Goal: Transaction & Acquisition: Obtain resource

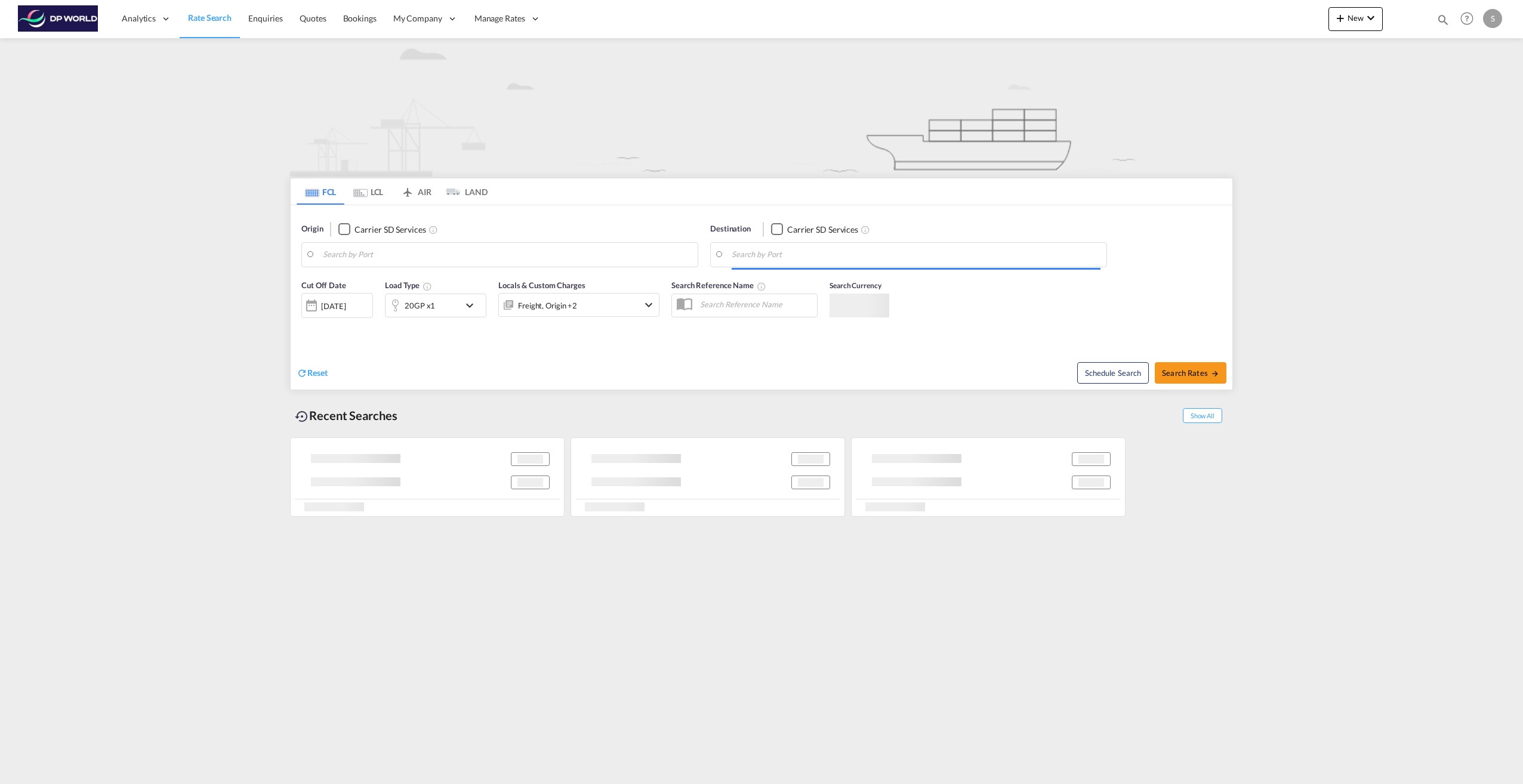
type input "Mobile, [GEOGRAPHIC_DATA], USMOB"
type input "Santos, BRSSZ"
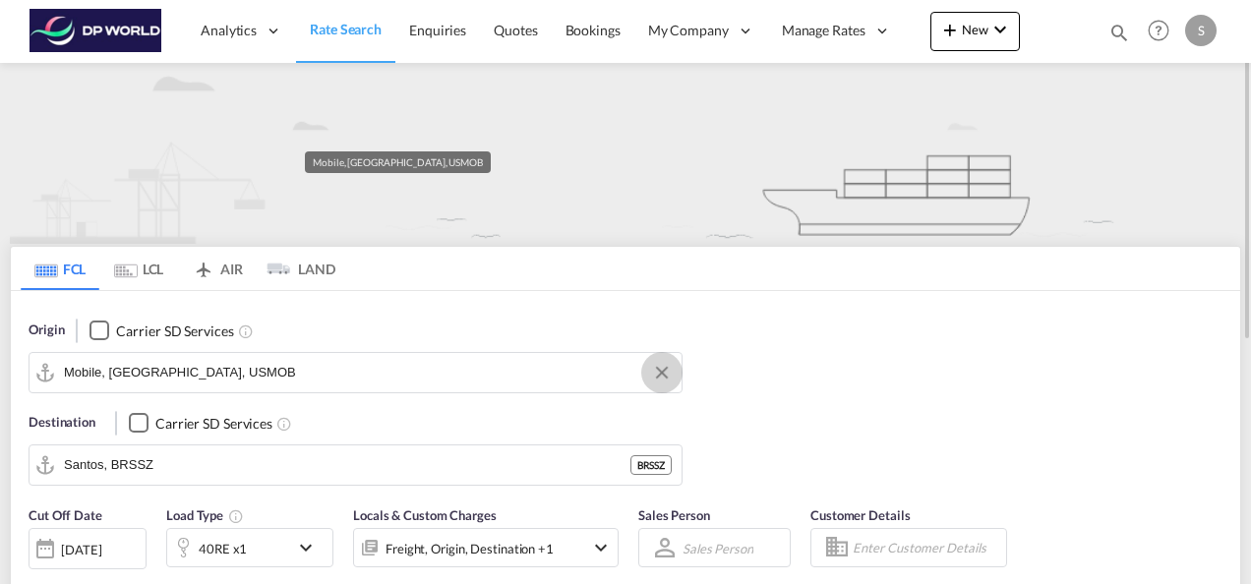
click at [673, 374] on button "Clear Input" at bounding box center [661, 372] width 29 height 29
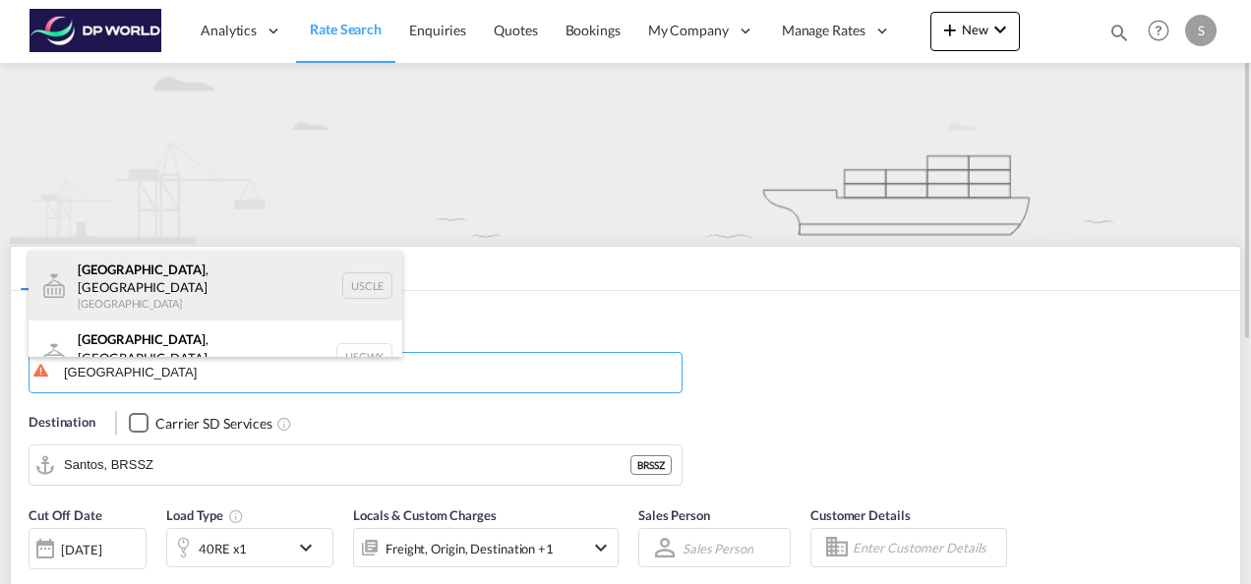
scroll to position [12, 0]
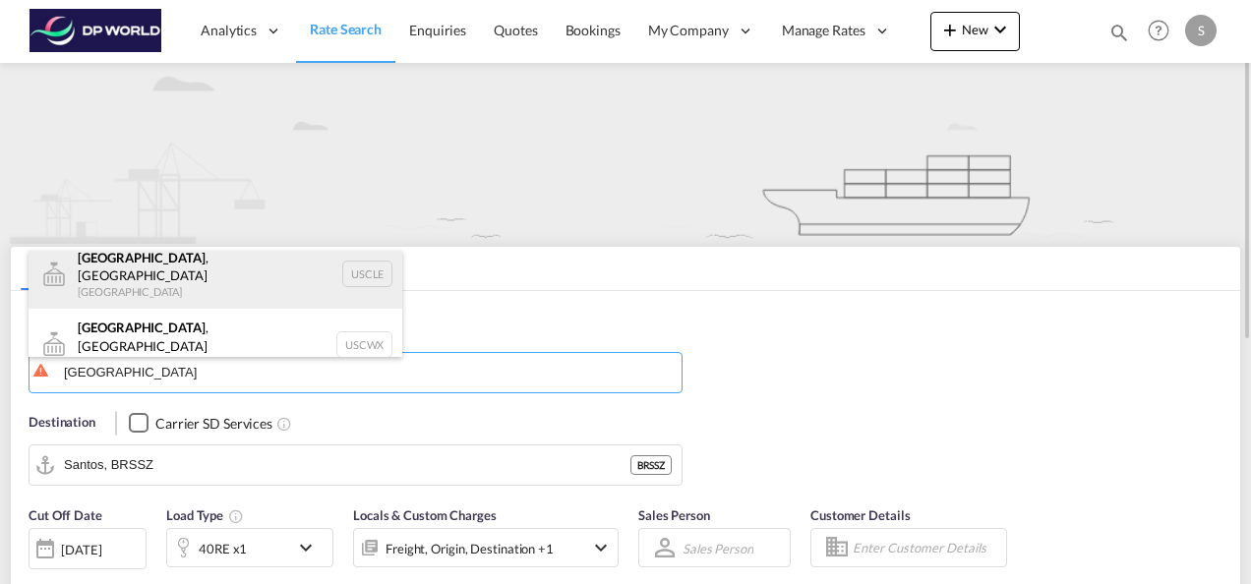
click at [142, 277] on div "[GEOGRAPHIC_DATA] , [GEOGRAPHIC_DATA] [GEOGRAPHIC_DATA] USCLE" at bounding box center [216, 274] width 374 height 71
type input "[GEOGRAPHIC_DATA], [GEOGRAPHIC_DATA], USCLE"
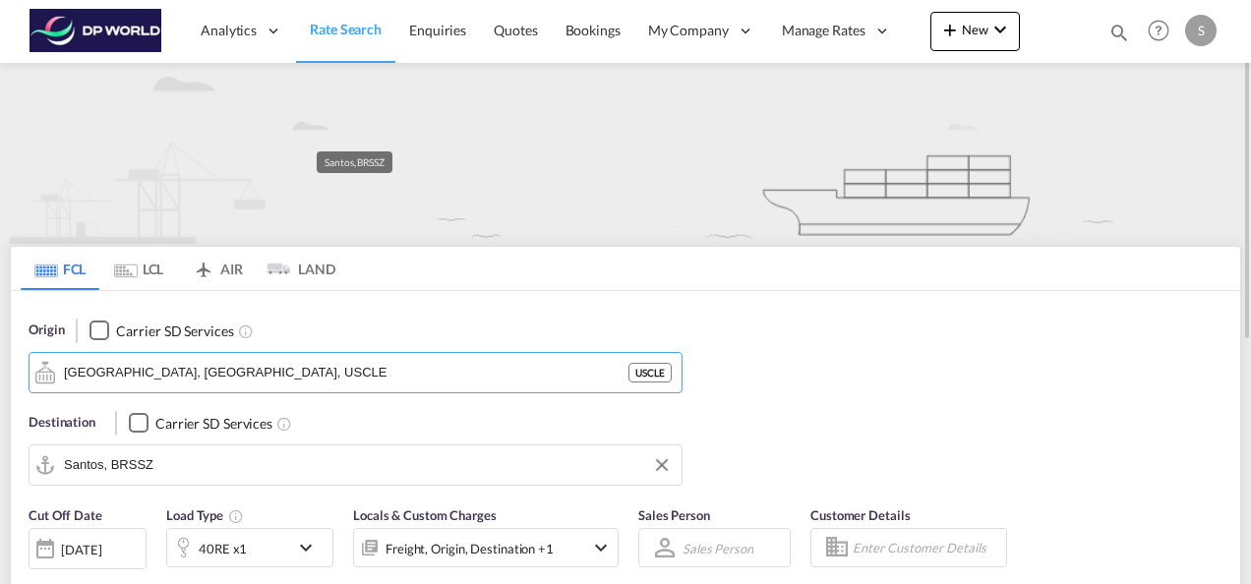
click at [161, 473] on input "Santos, BRSSZ" at bounding box center [368, 464] width 608 height 29
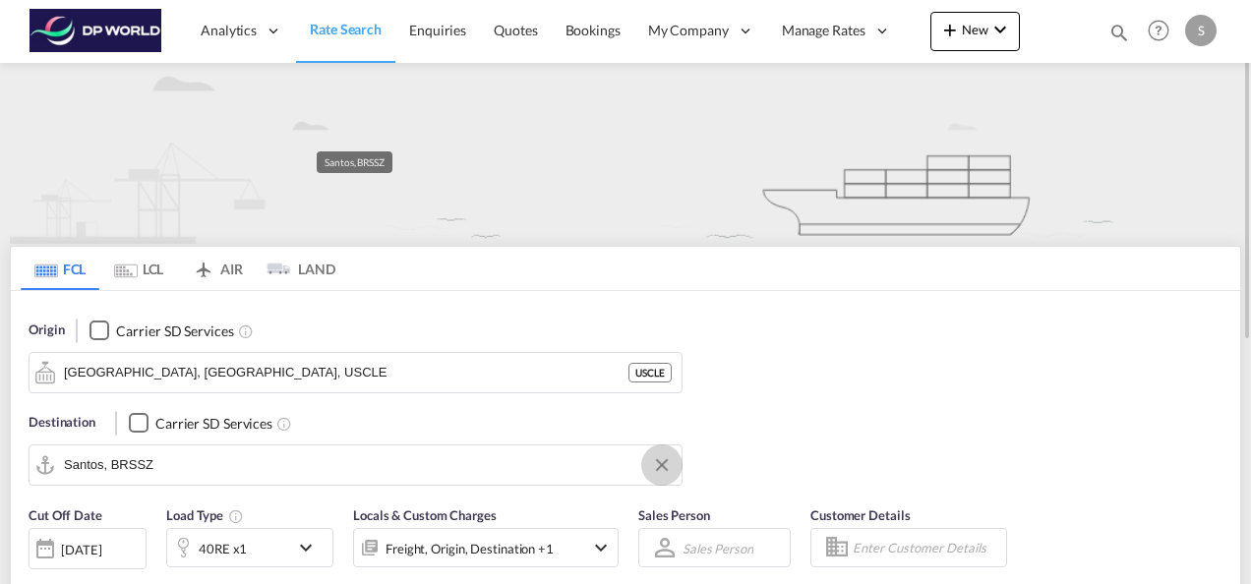
click at [665, 468] on button "Clear Input" at bounding box center [661, 464] width 29 height 29
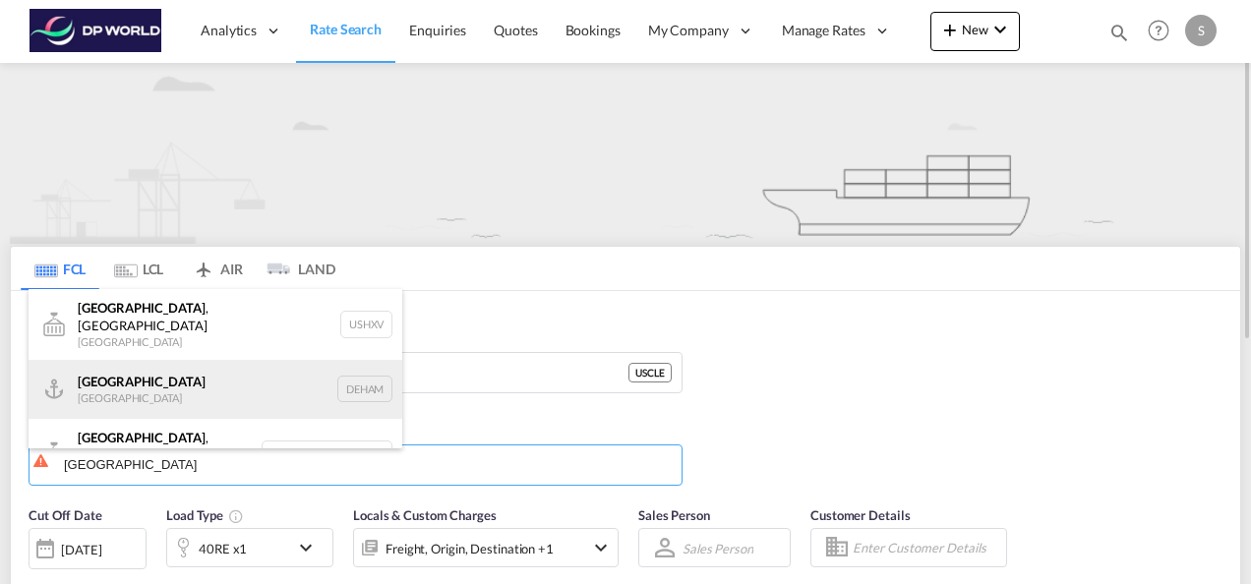
click at [225, 385] on div "Hamburg [GEOGRAPHIC_DATA] [GEOGRAPHIC_DATA]" at bounding box center [216, 389] width 374 height 59
type input "[GEOGRAPHIC_DATA], [GEOGRAPHIC_DATA]"
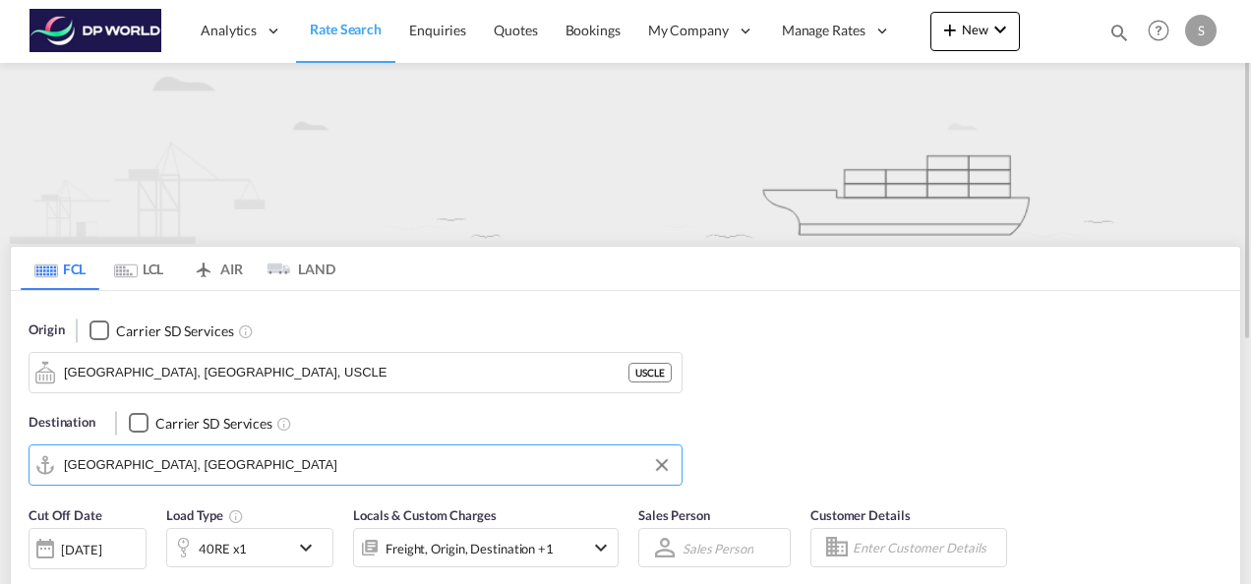
click at [909, 428] on div "Origin Carrier SD Services [GEOGRAPHIC_DATA], [GEOGRAPHIC_DATA], USCLE USCLE De…" at bounding box center [625, 393] width 1229 height 205
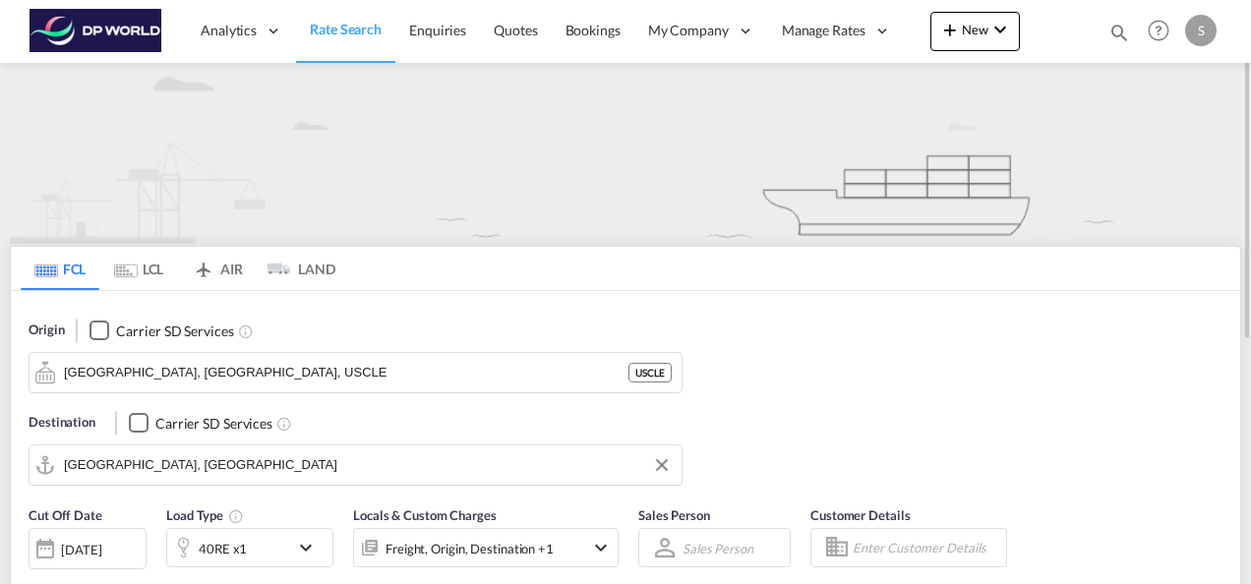
scroll to position [197, 0]
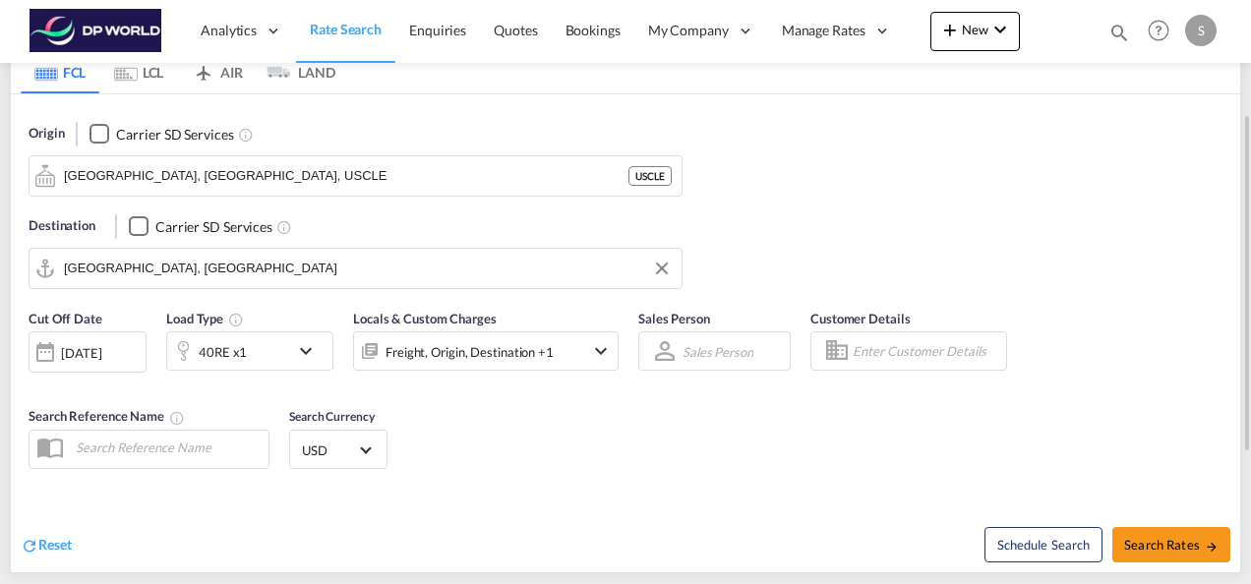
click at [304, 350] on md-icon "icon-chevron-down" at bounding box center [310, 351] width 33 height 24
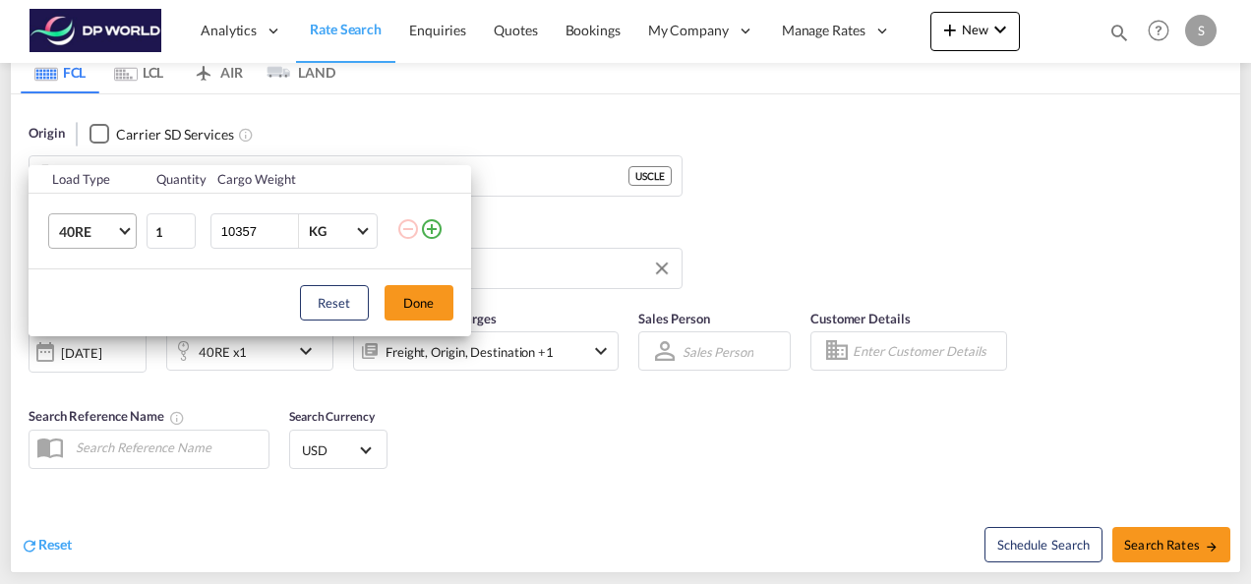
click at [122, 234] on md-select-value "40RE" at bounding box center [96, 230] width 79 height 33
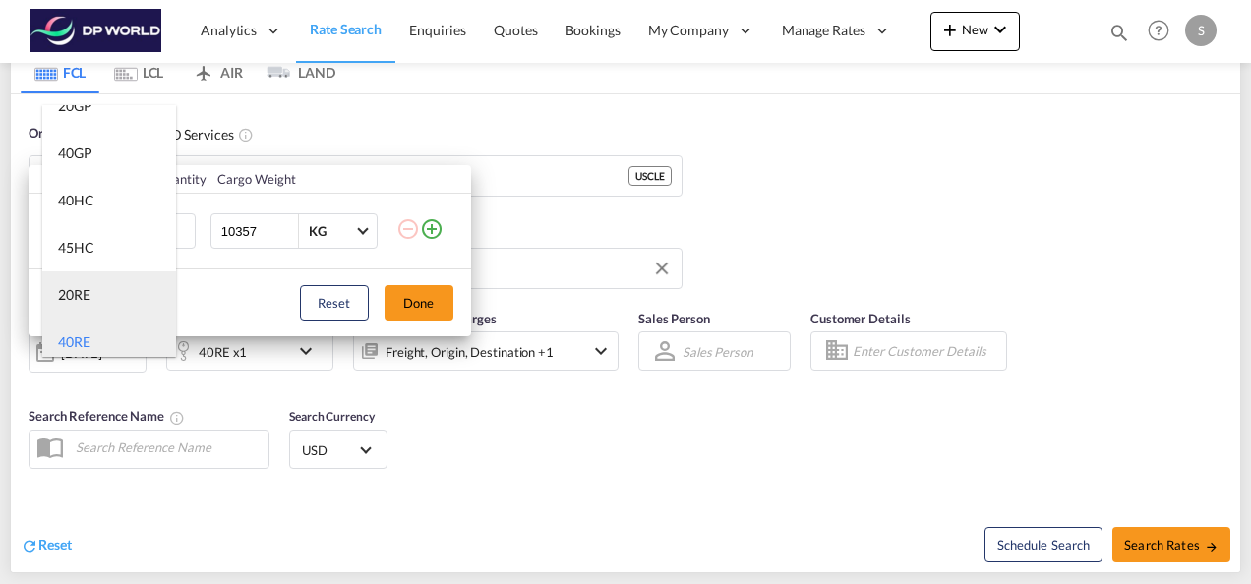
scroll to position [0, 0]
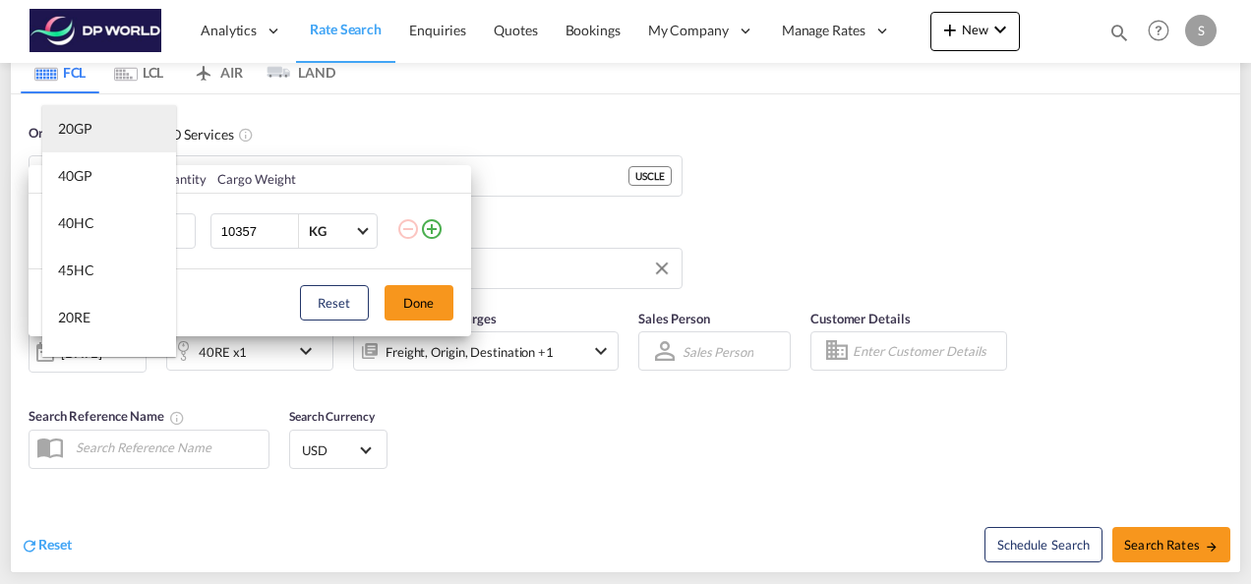
click at [90, 124] on div "20GP" at bounding box center [75, 129] width 34 height 20
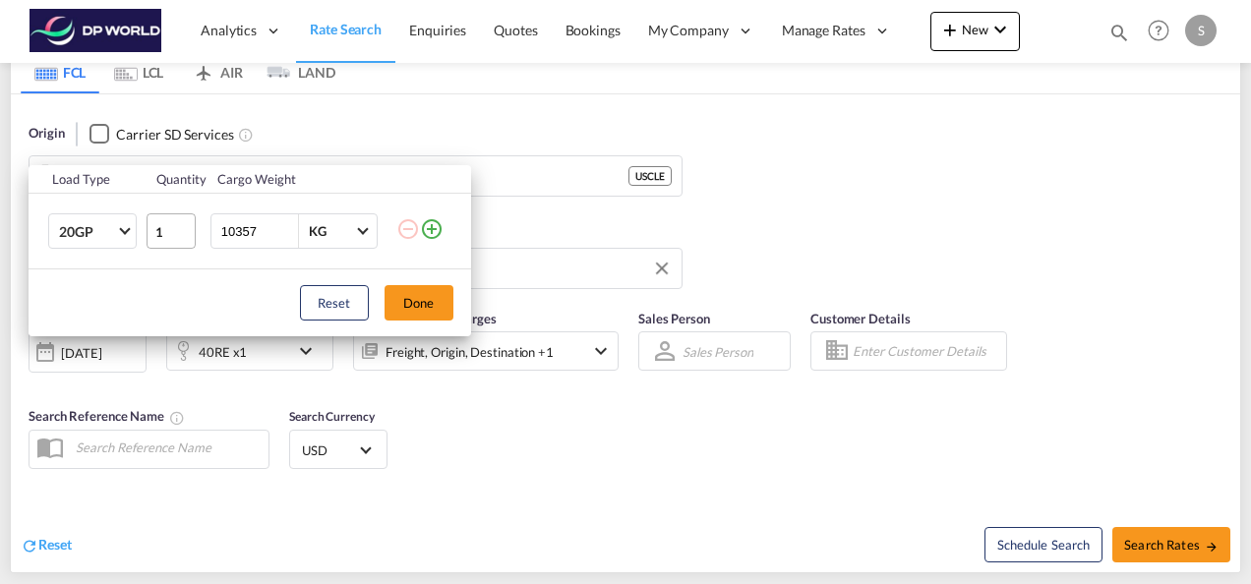
drag, startPoint x: 263, startPoint y: 229, endPoint x: 184, endPoint y: 225, distance: 79.7
click at [184, 225] on tr "20GP 1 10357 KG KG" at bounding box center [250, 232] width 442 height 76
click at [427, 307] on button "Done" at bounding box center [418, 302] width 69 height 35
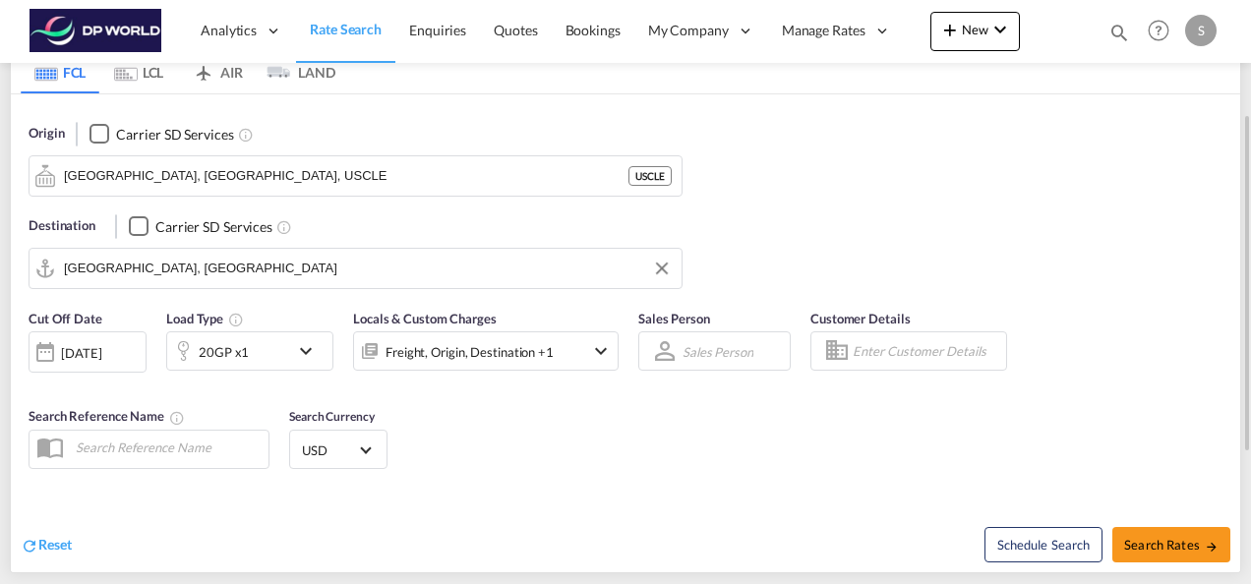
click at [595, 351] on md-icon "icon-chevron-down" at bounding box center [601, 351] width 24 height 24
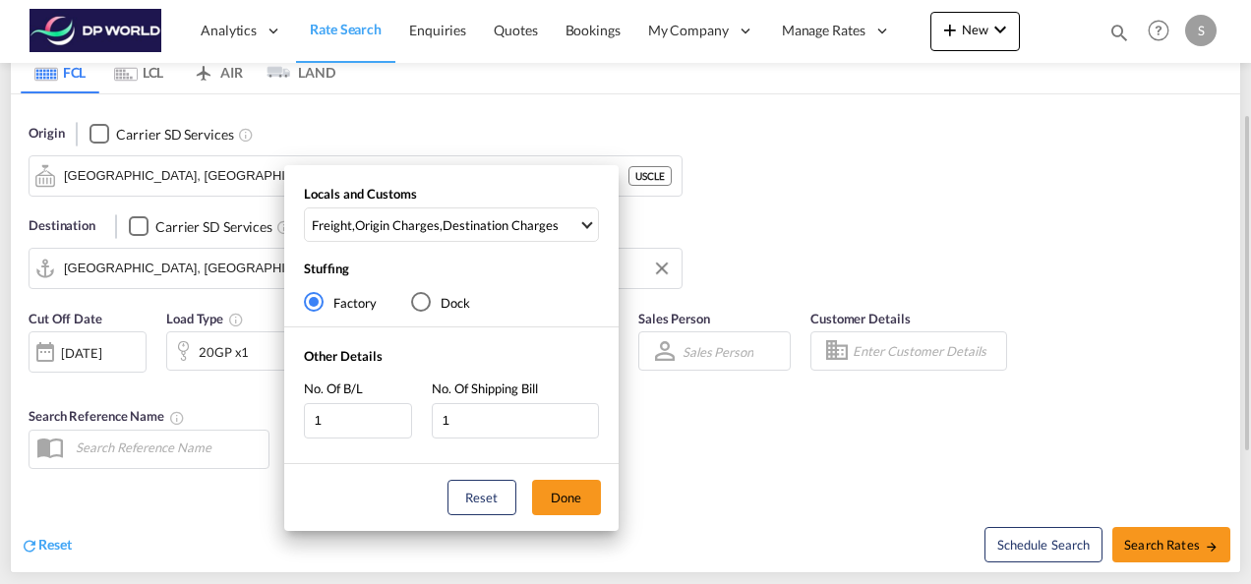
click at [625, 402] on div "Locals and Customs Freight , Origin Charges , Destination Charges Clear All Sel…" at bounding box center [625, 292] width 1251 height 584
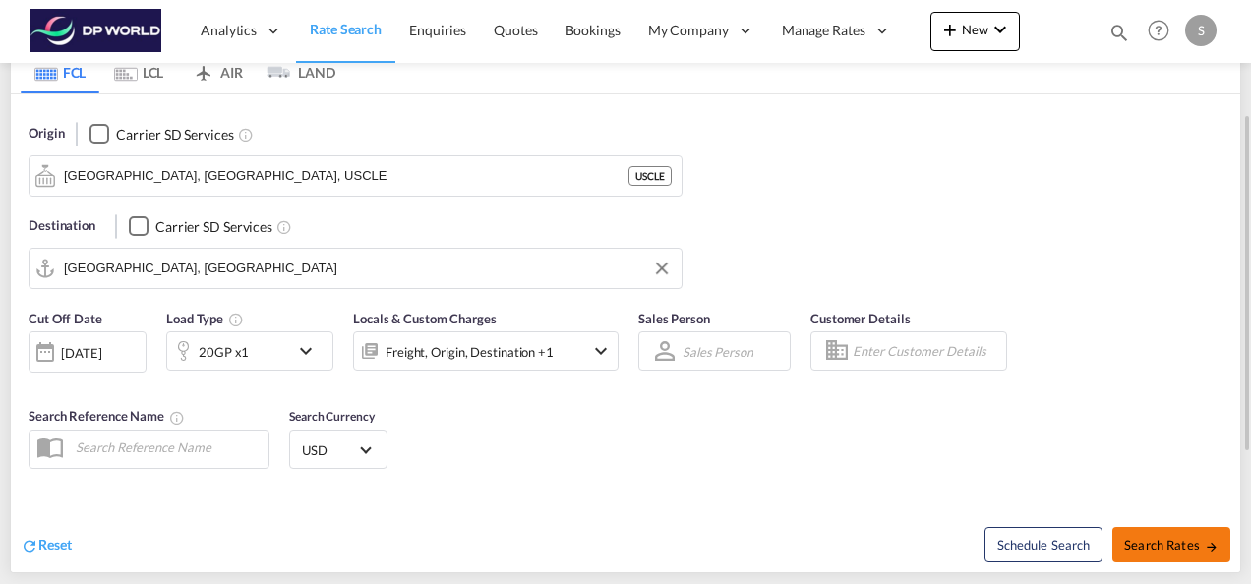
click at [1190, 538] on span "Search Rates" at bounding box center [1171, 545] width 94 height 16
type input "USCLE to DEHAM / [DATE]"
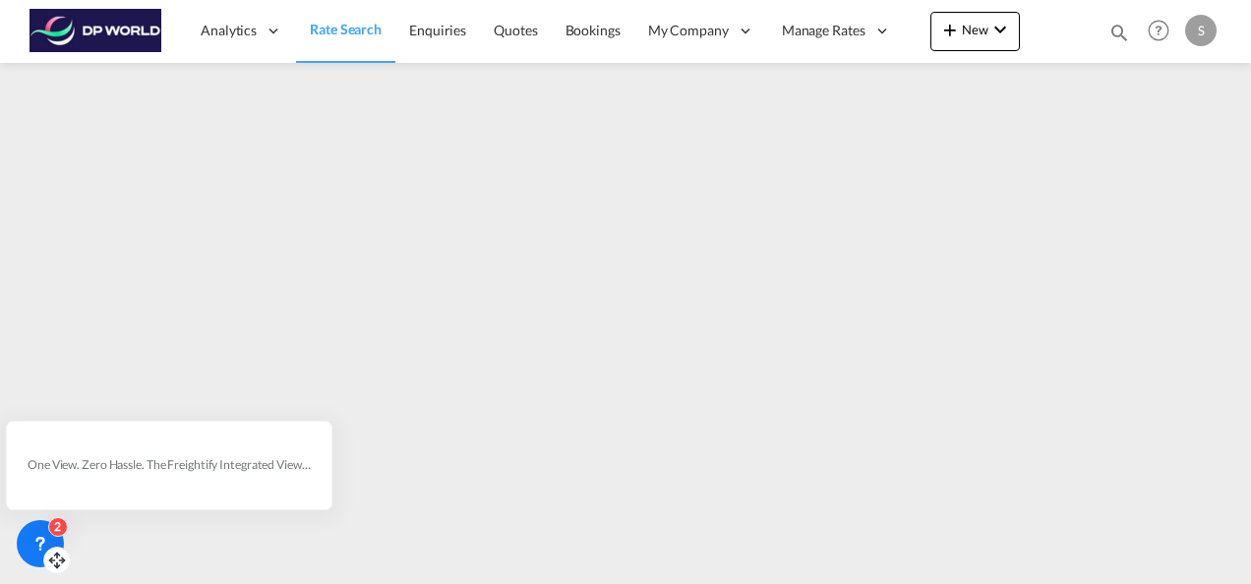
click at [33, 535] on icon at bounding box center [40, 544] width 20 height 20
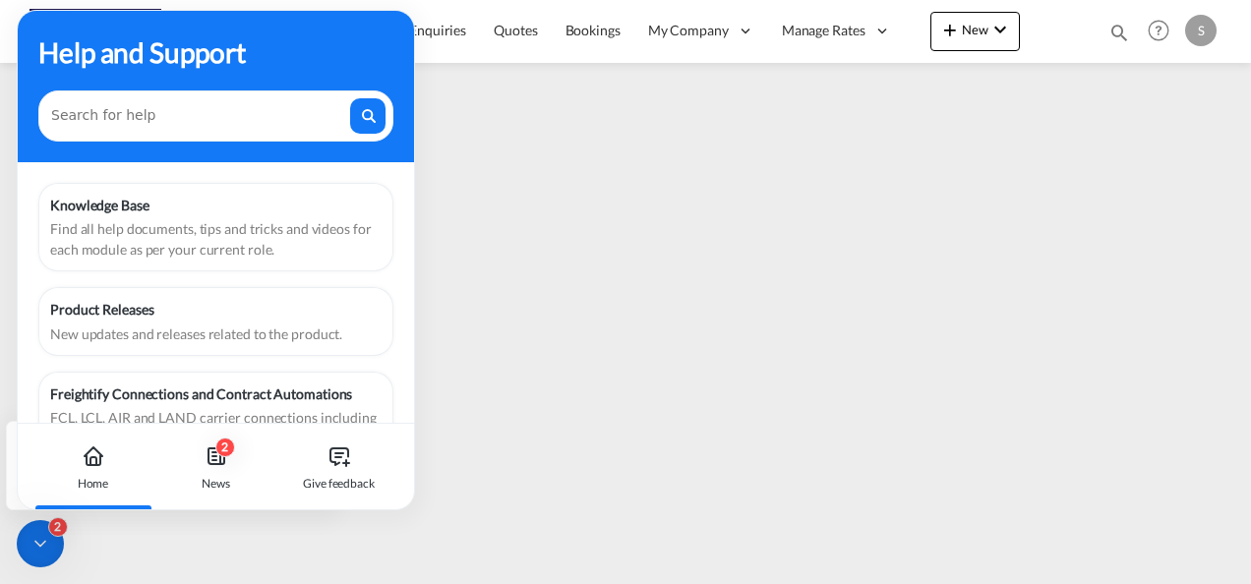
click at [43, 537] on icon at bounding box center [40, 544] width 20 height 20
